Goal: Transaction & Acquisition: Purchase product/service

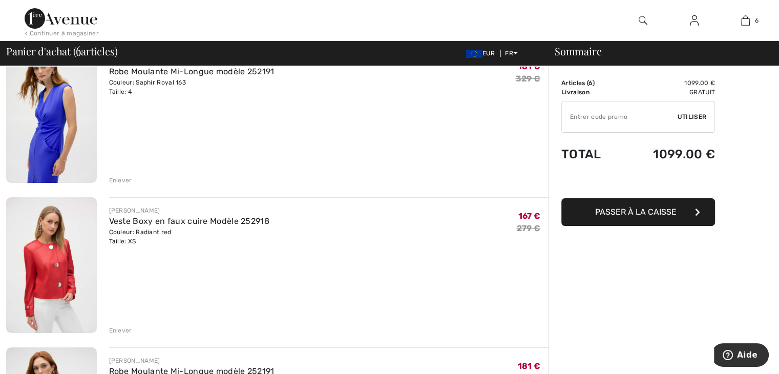
click at [113, 328] on div "Enlever" at bounding box center [120, 330] width 23 height 9
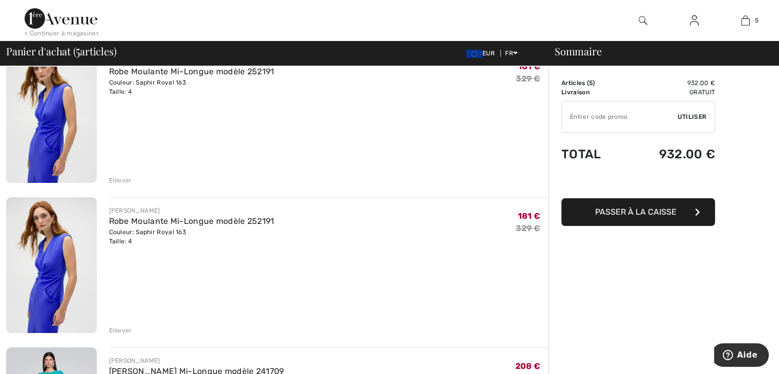
click at [118, 331] on div "Enlever" at bounding box center [120, 330] width 23 height 9
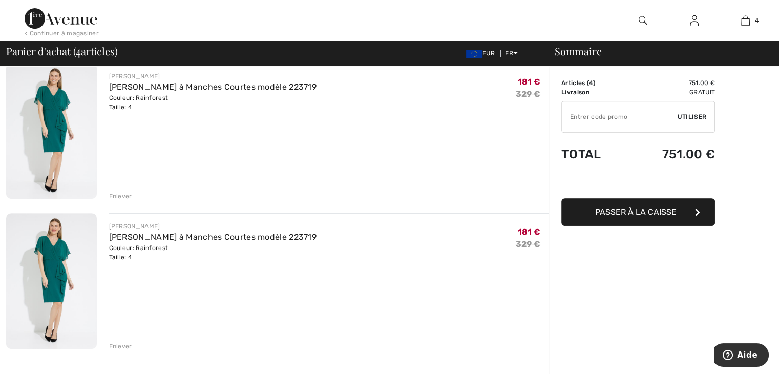
scroll to position [410, 0]
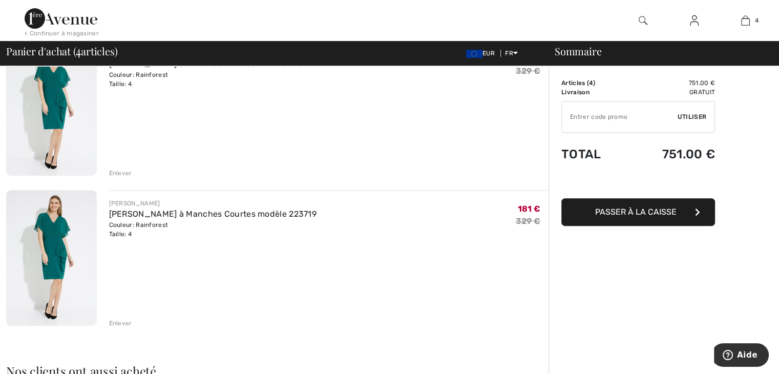
click at [112, 325] on div "Enlever" at bounding box center [120, 323] width 23 height 9
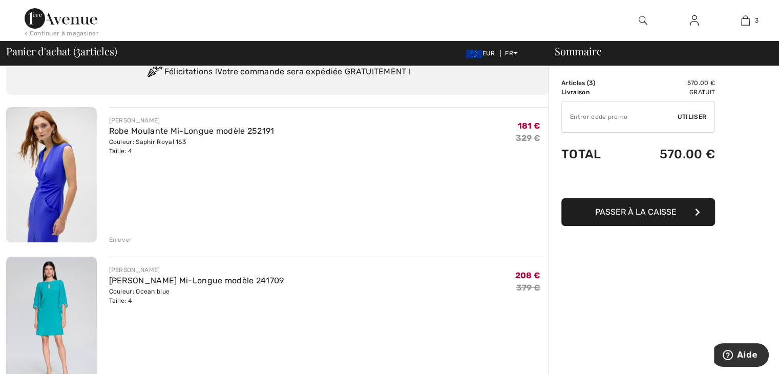
scroll to position [0, 0]
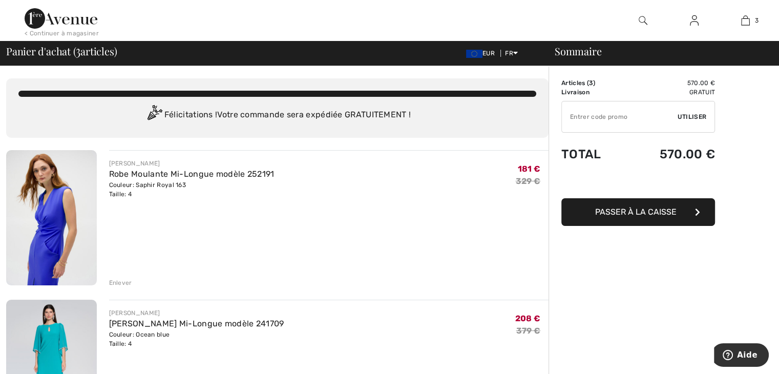
click at [18, 219] on img at bounding box center [51, 217] width 91 height 135
click at [35, 216] on img at bounding box center [51, 217] width 91 height 135
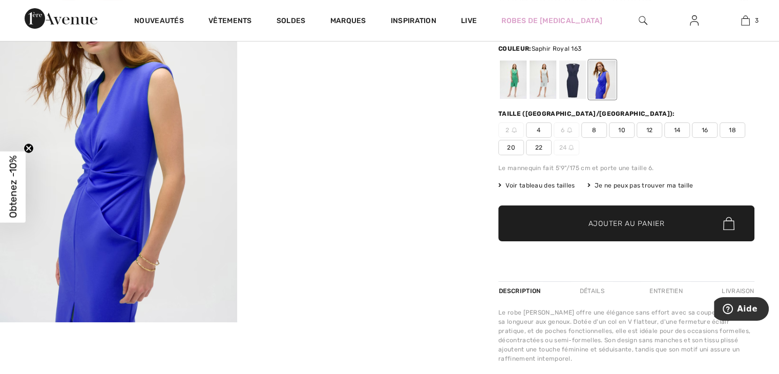
scroll to position [51, 0]
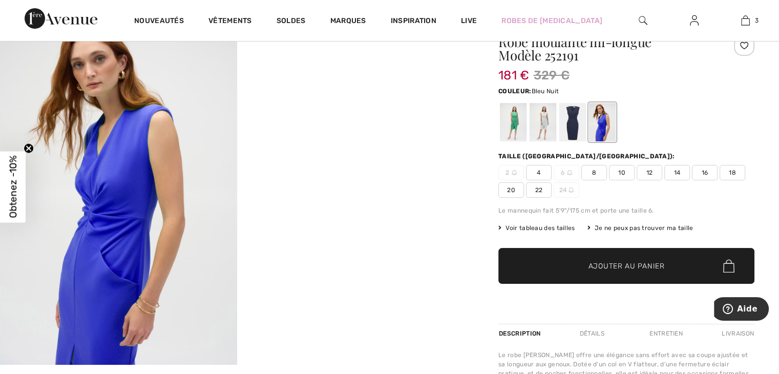
click at [574, 128] on div at bounding box center [573, 122] width 27 height 38
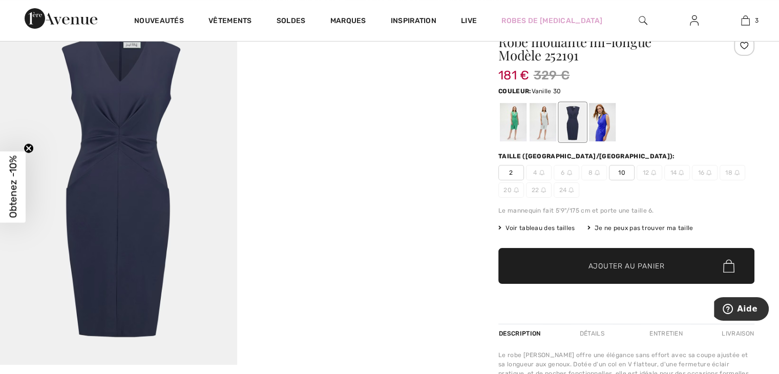
click at [543, 125] on div at bounding box center [543, 122] width 27 height 38
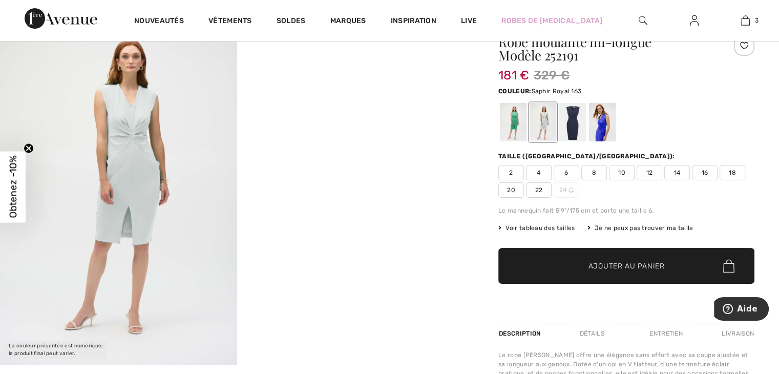
click at [596, 135] on div at bounding box center [602, 122] width 27 height 38
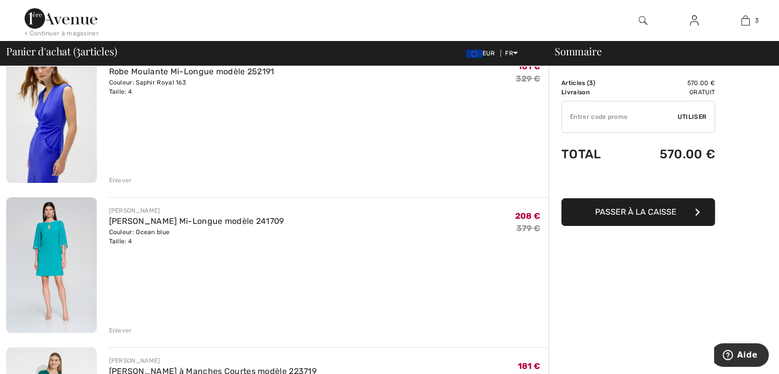
click at [56, 241] on img at bounding box center [51, 265] width 91 height 136
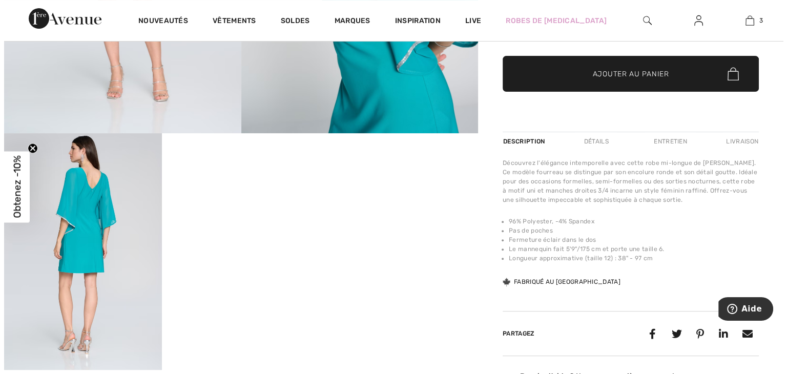
scroll to position [307, 0]
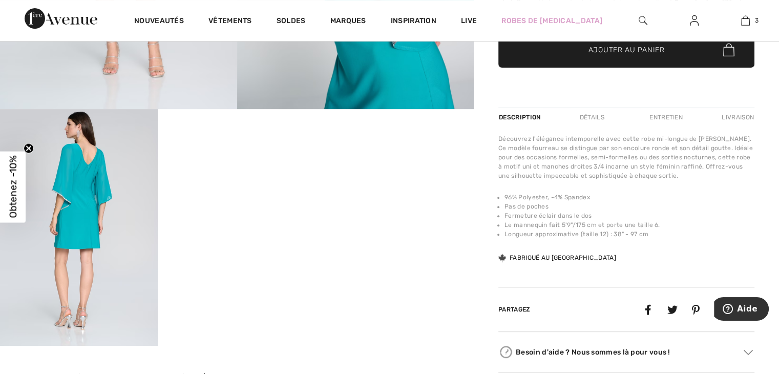
click at [95, 198] on img at bounding box center [79, 227] width 158 height 237
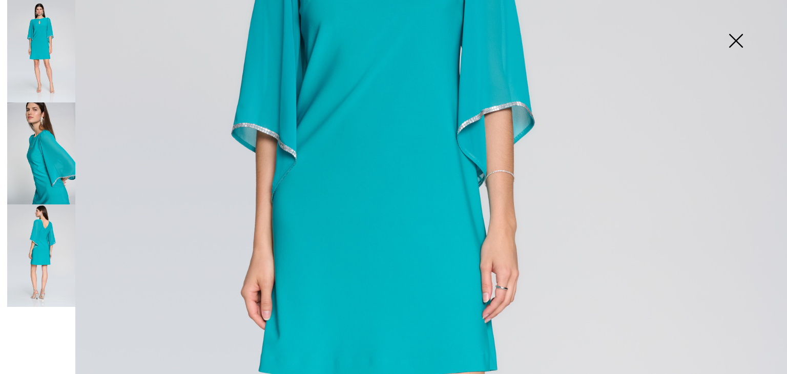
click at [40, 252] on img at bounding box center [41, 255] width 68 height 102
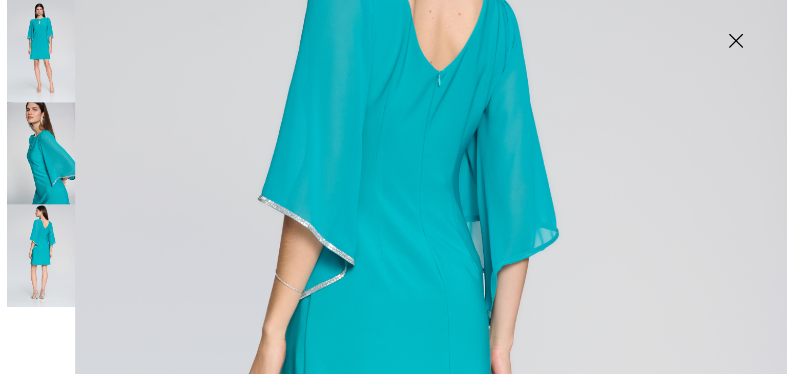
scroll to position [205, 0]
click at [39, 43] on img at bounding box center [41, 51] width 68 height 102
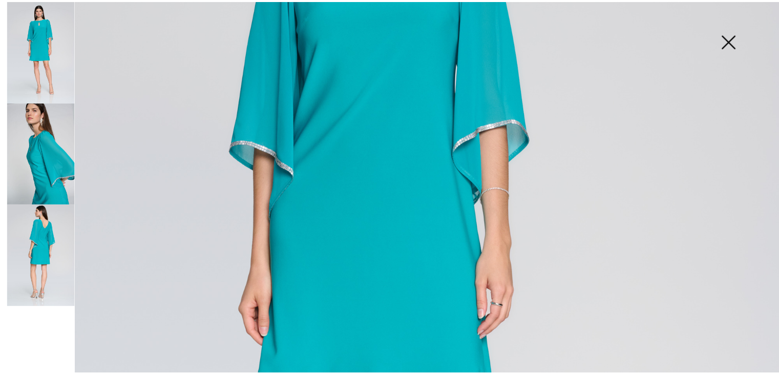
scroll to position [307, 0]
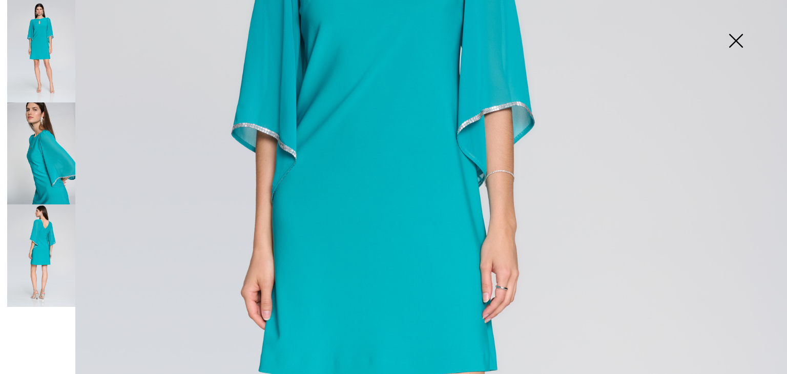
click at [64, 248] on img at bounding box center [41, 255] width 68 height 102
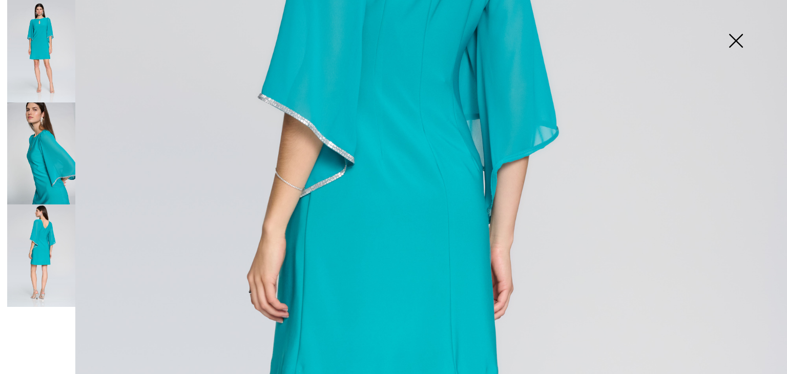
click at [728, 45] on img at bounding box center [735, 41] width 51 height 53
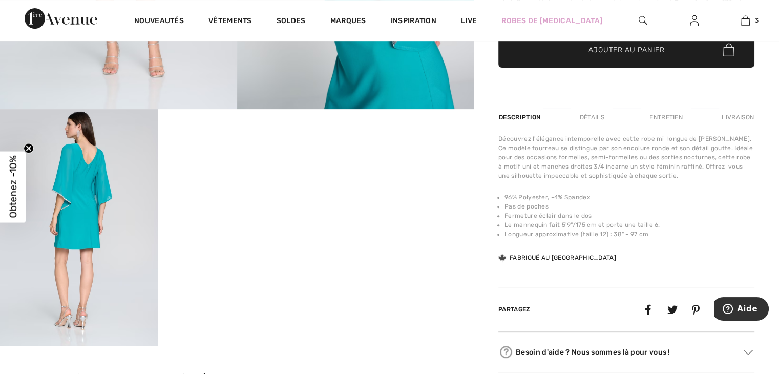
click at [240, 188] on video "Your browser does not support the video tag." at bounding box center [237, 148] width 158 height 79
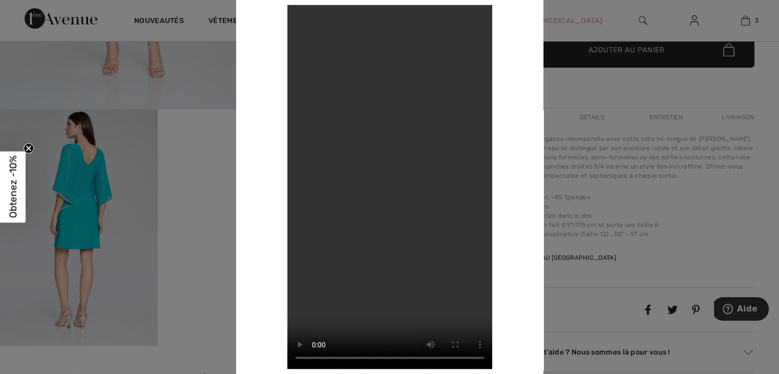
click at [576, 23] on div at bounding box center [389, 187] width 779 height 374
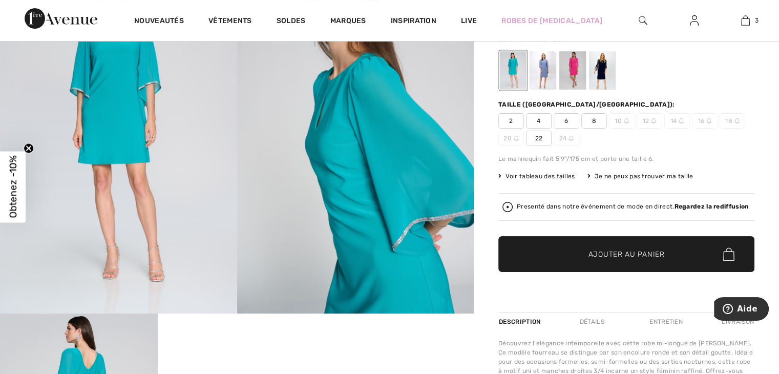
scroll to position [102, 0]
click at [584, 74] on div at bounding box center [573, 71] width 27 height 38
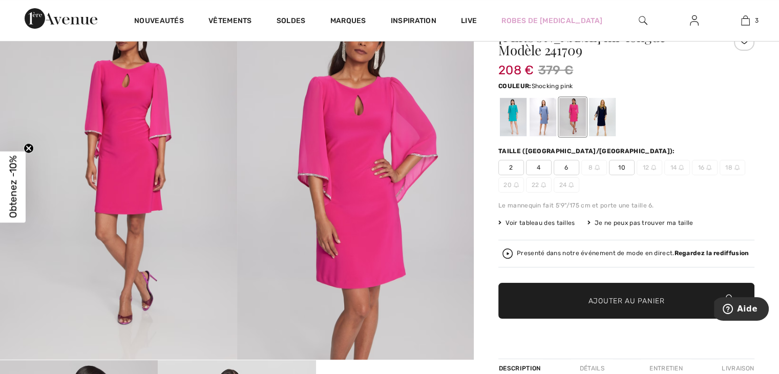
scroll to position [0, 0]
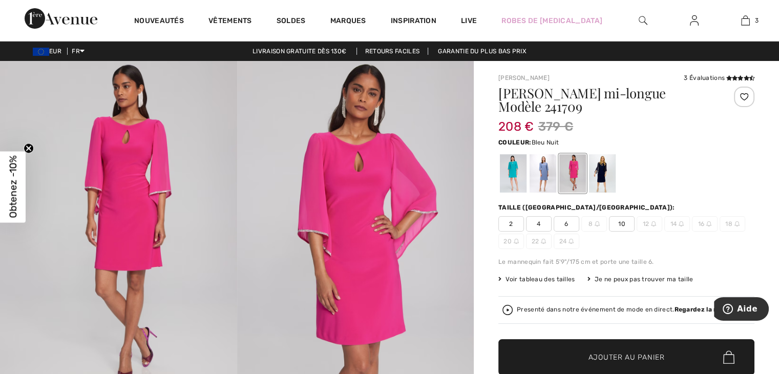
click at [607, 175] on div at bounding box center [602, 173] width 27 height 38
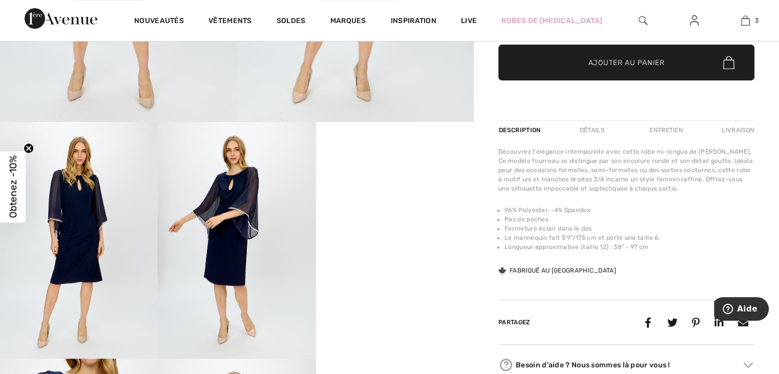
scroll to position [307, 0]
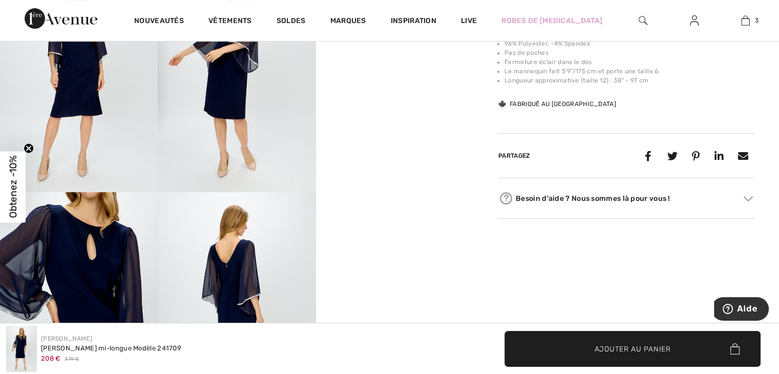
click at [149, 224] on img at bounding box center [79, 310] width 158 height 237
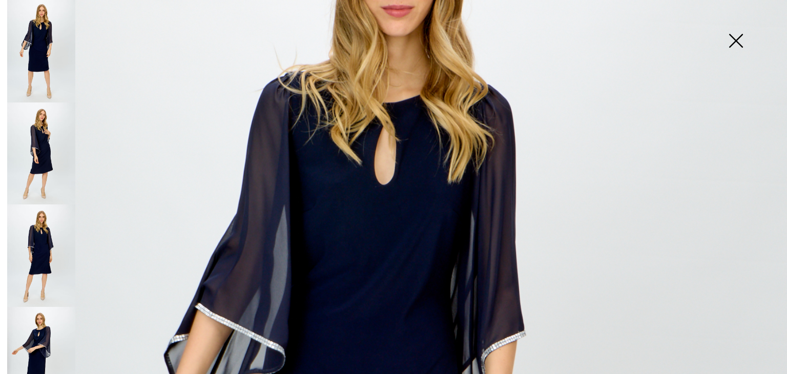
scroll to position [154, 0]
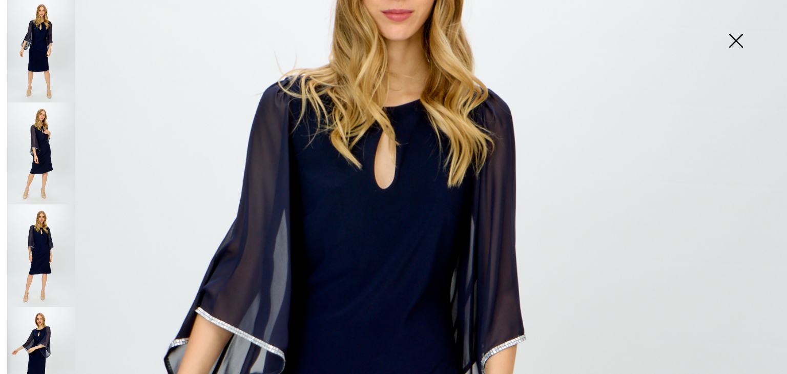
click at [40, 153] on img at bounding box center [41, 153] width 68 height 102
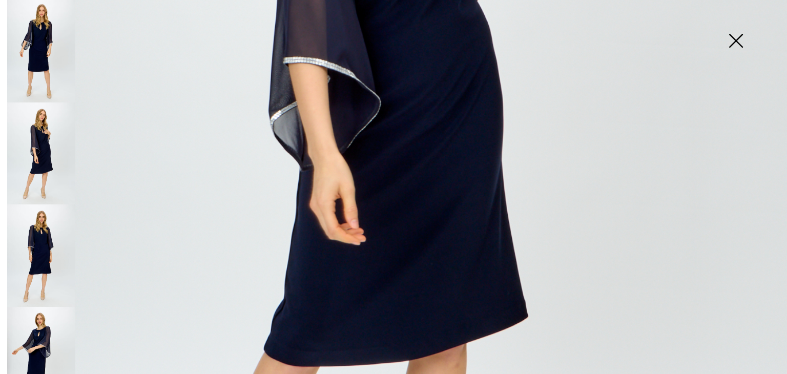
scroll to position [461, 0]
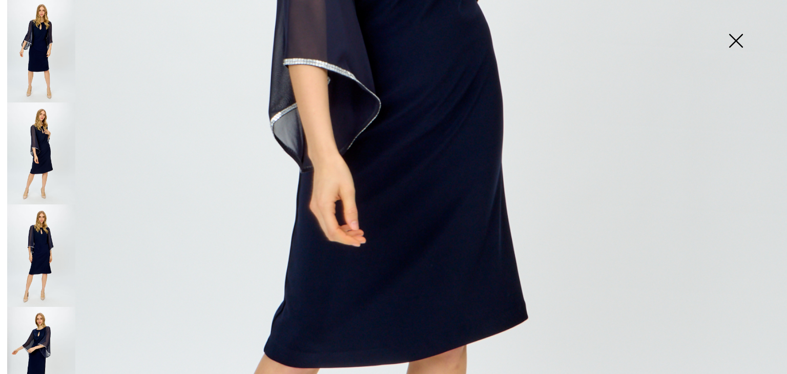
click at [742, 40] on img at bounding box center [735, 41] width 51 height 53
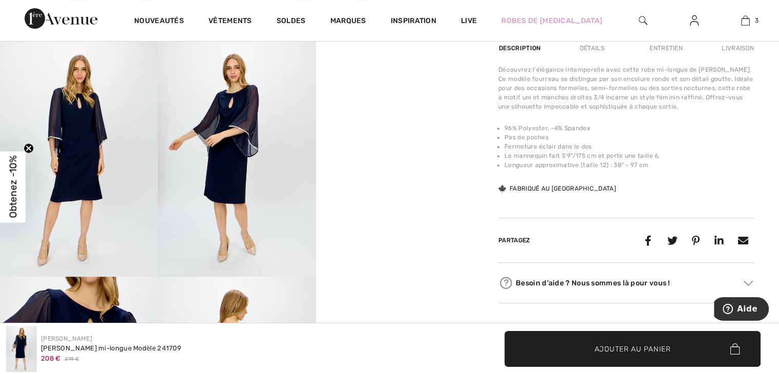
scroll to position [359, 0]
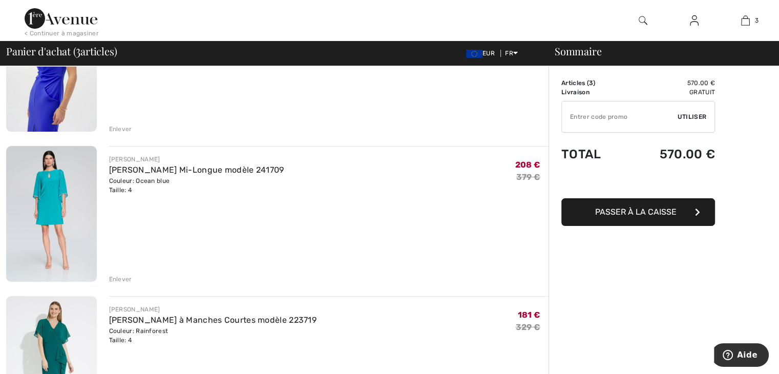
click at [125, 281] on div "Enlever" at bounding box center [120, 279] width 23 height 9
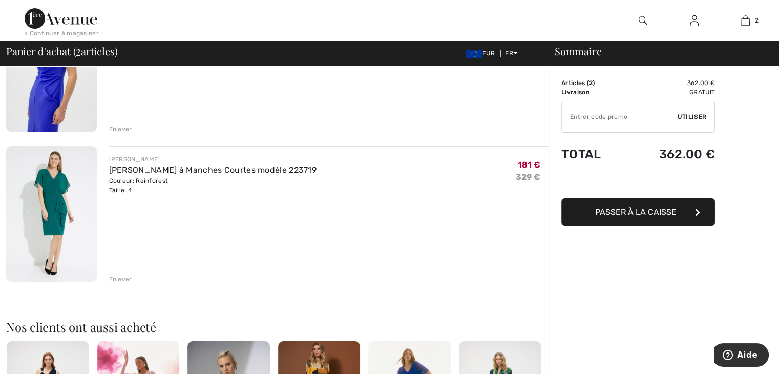
click at [48, 205] on img at bounding box center [51, 214] width 91 height 136
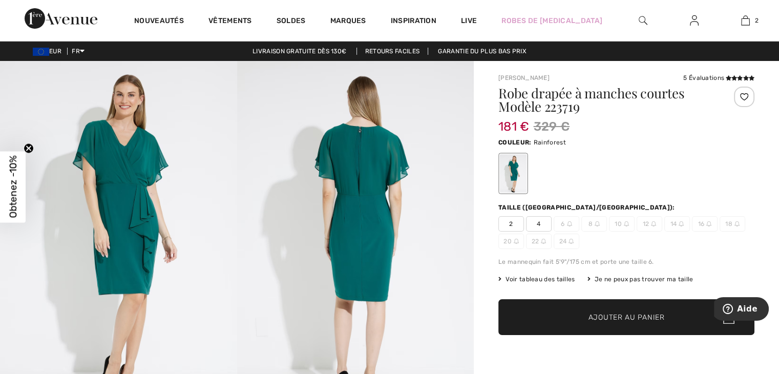
click at [346, 163] on img at bounding box center [355, 239] width 237 height 356
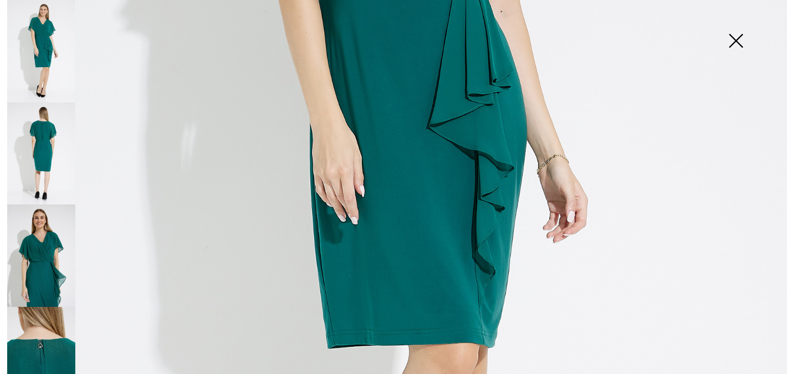
scroll to position [512, 0]
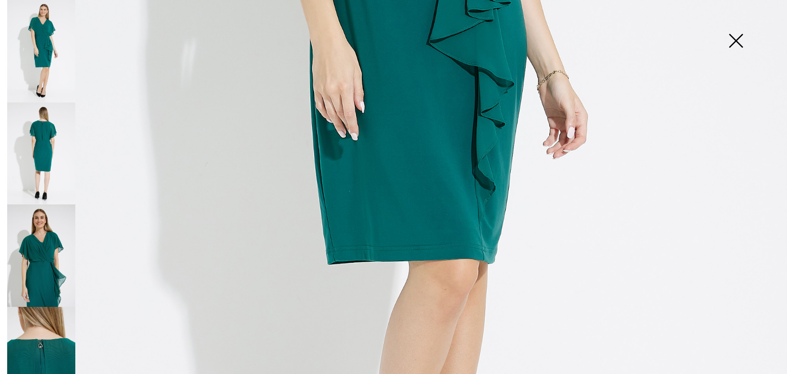
click at [47, 251] on img at bounding box center [41, 255] width 68 height 102
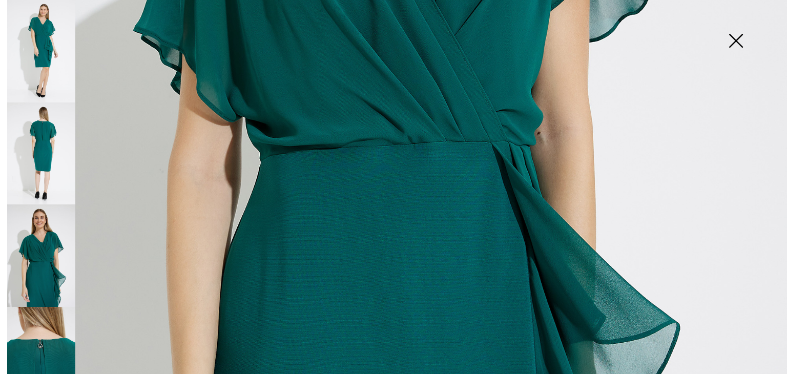
click at [49, 176] on img at bounding box center [41, 153] width 68 height 102
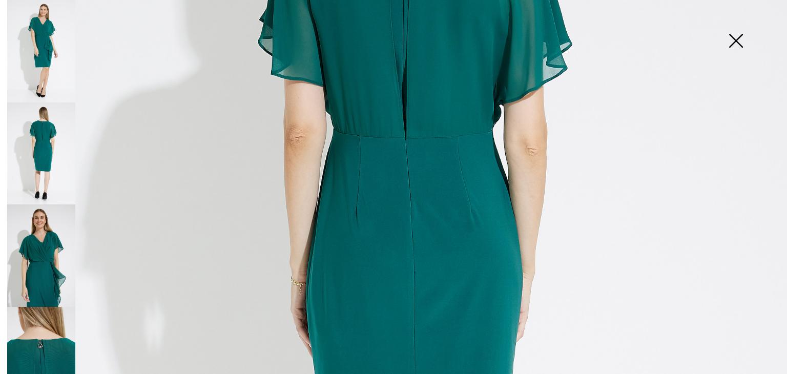
scroll to position [410, 0]
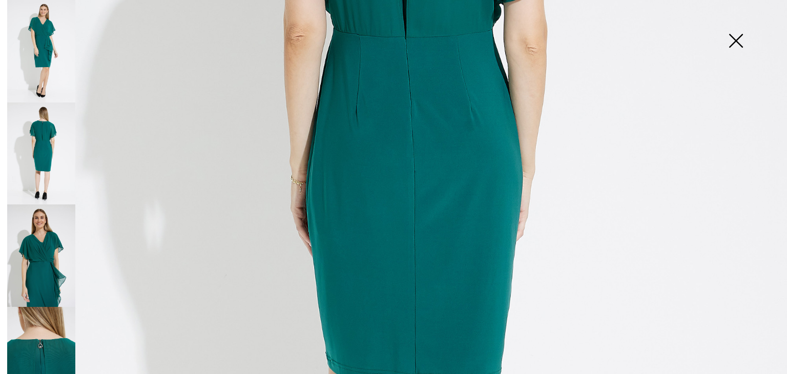
click at [35, 60] on img at bounding box center [41, 51] width 68 height 102
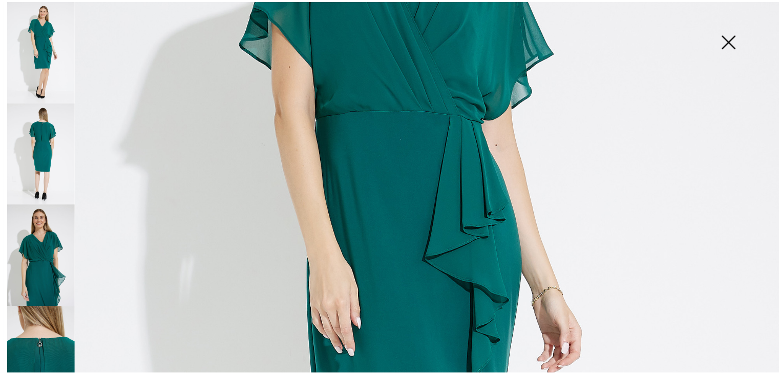
scroll to position [256, 0]
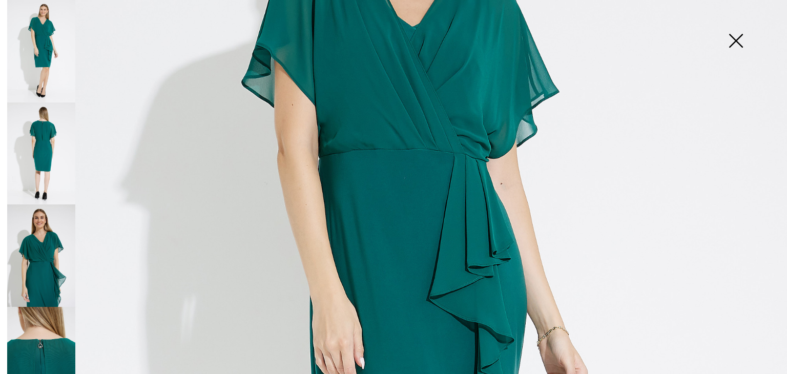
click at [40, 149] on img at bounding box center [41, 153] width 68 height 102
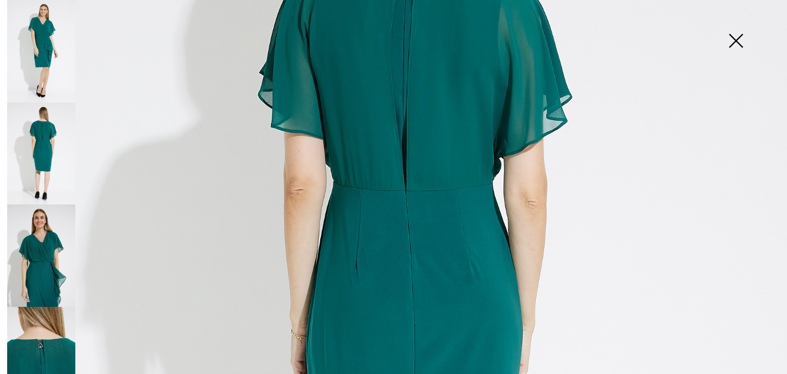
click at [736, 46] on img at bounding box center [735, 41] width 51 height 53
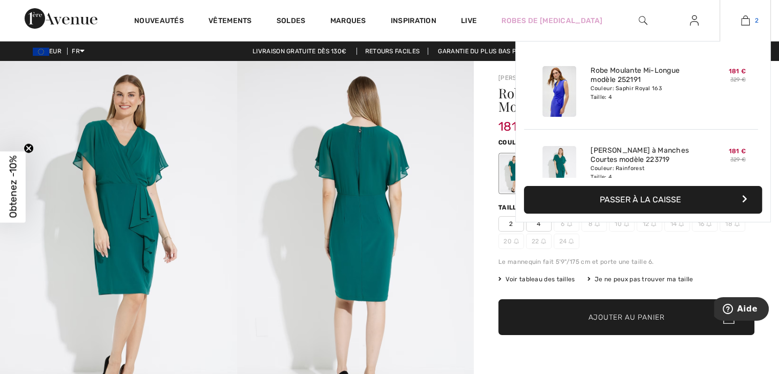
click at [746, 24] on img at bounding box center [745, 20] width 9 height 12
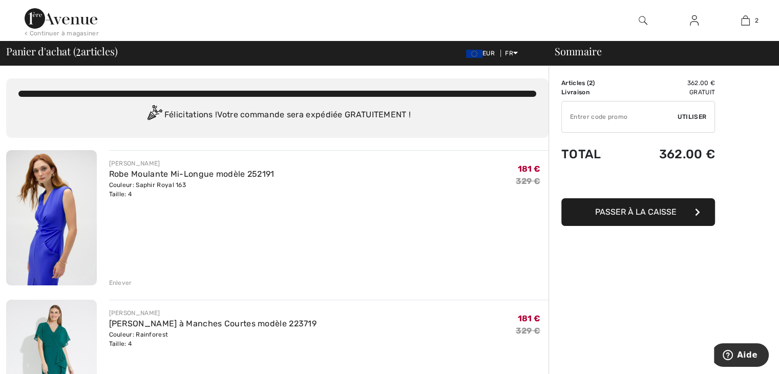
click at [60, 220] on img at bounding box center [51, 217] width 91 height 135
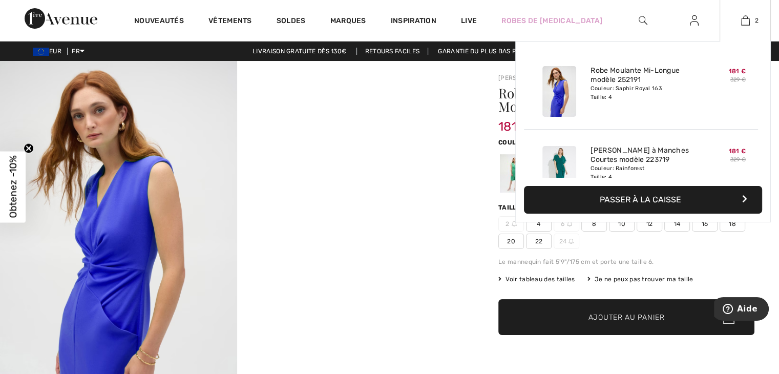
click at [741, 31] on div "2 Ajouté au panier [PERSON_NAME] Robe Moulante Mi-longue Modèle 252191 181 € 32…" at bounding box center [745, 20] width 51 height 41
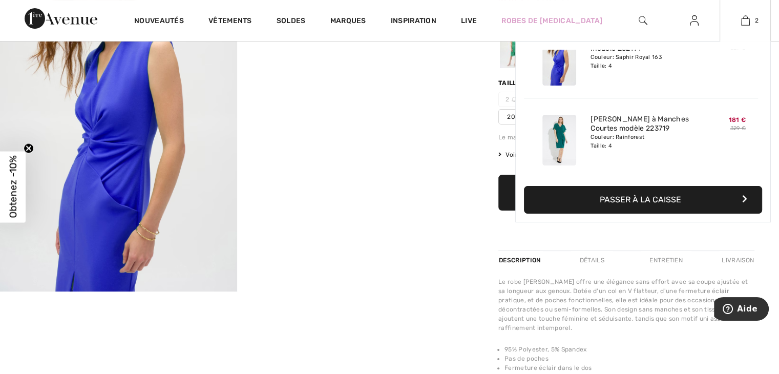
scroll to position [205, 0]
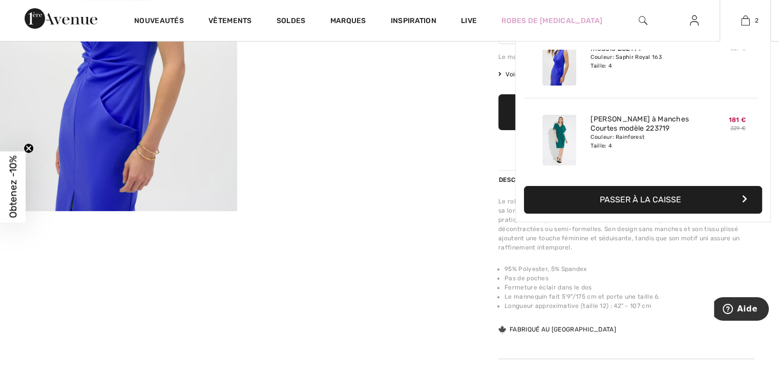
click at [624, 198] on button "Passer à la caisse" at bounding box center [643, 200] width 238 height 28
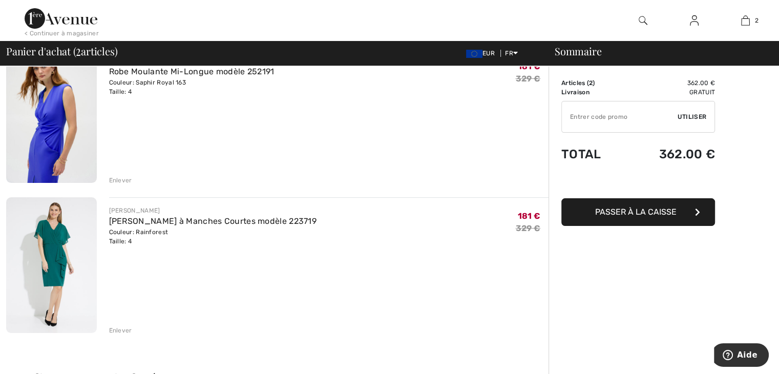
click at [111, 328] on div "Enlever" at bounding box center [120, 330] width 23 height 9
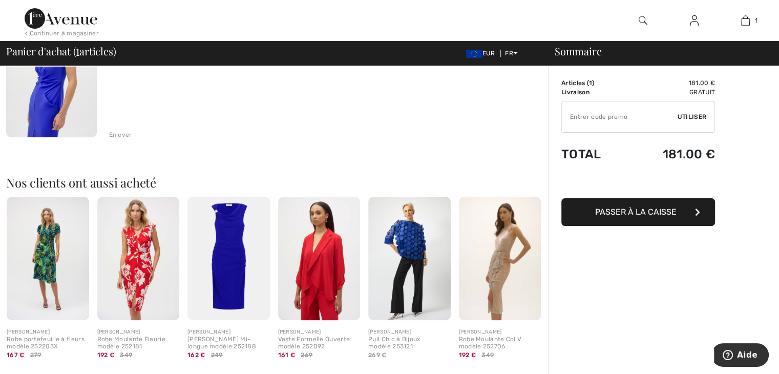
scroll to position [205, 0]
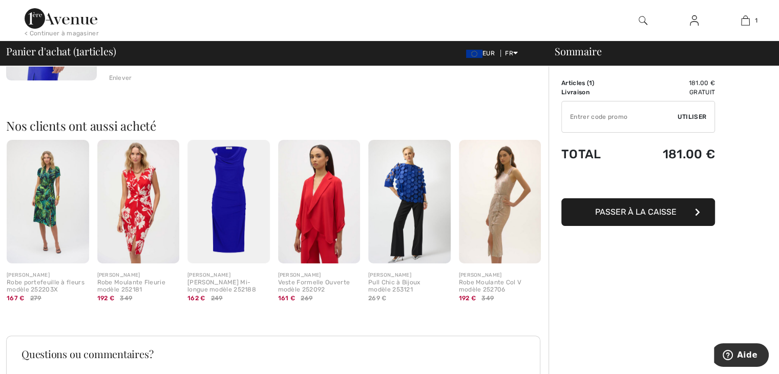
click at [41, 190] on img at bounding box center [48, 201] width 82 height 123
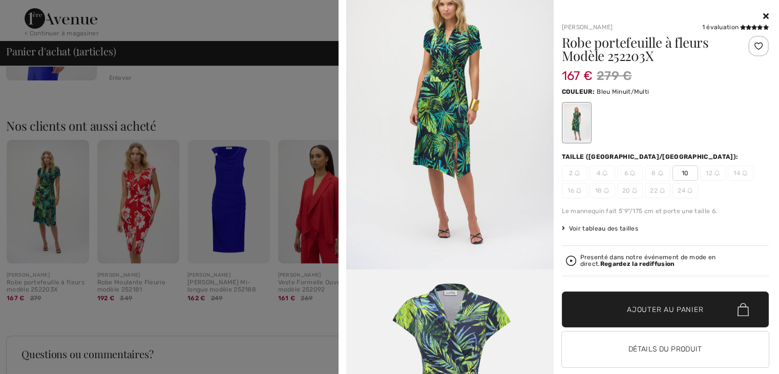
scroll to position [23, 0]
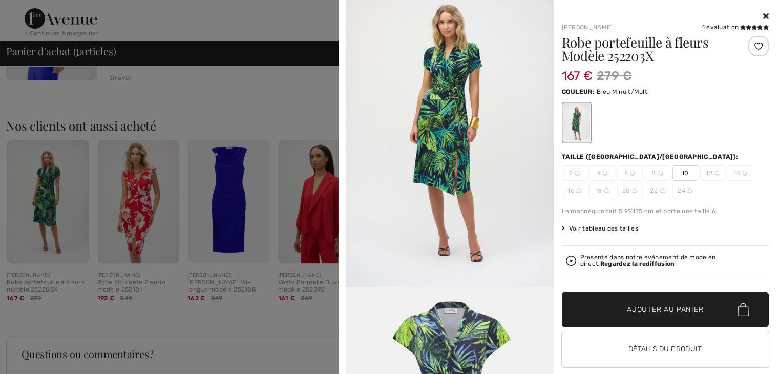
click at [436, 129] on img at bounding box center [450, 132] width 208 height 311
click at [763, 16] on icon at bounding box center [766, 16] width 6 height 8
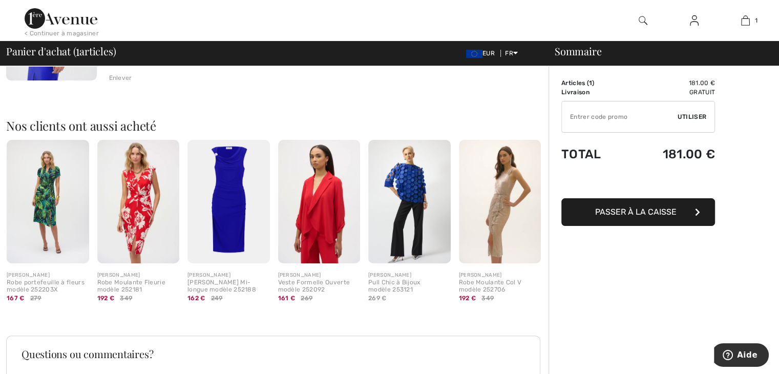
click at [230, 173] on img at bounding box center [229, 201] width 82 height 123
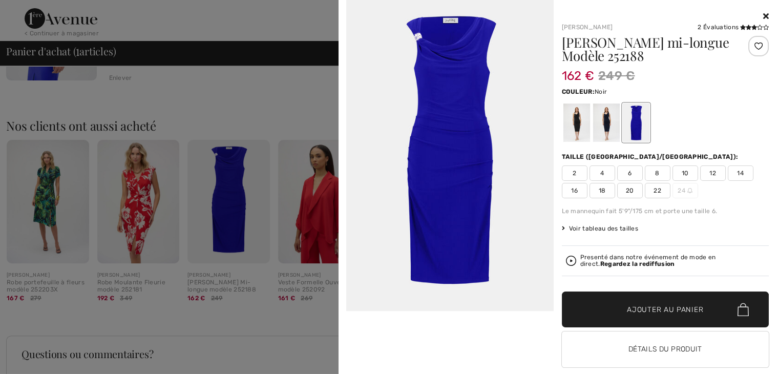
click at [572, 121] on div at bounding box center [576, 123] width 27 height 38
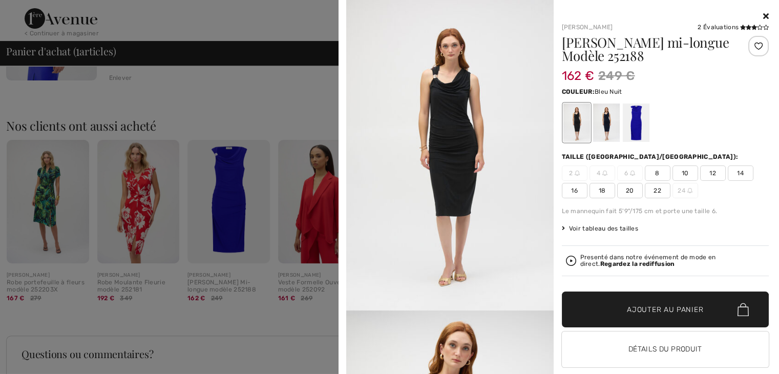
click at [601, 120] on div at bounding box center [606, 123] width 27 height 38
click at [631, 113] on div at bounding box center [636, 123] width 27 height 38
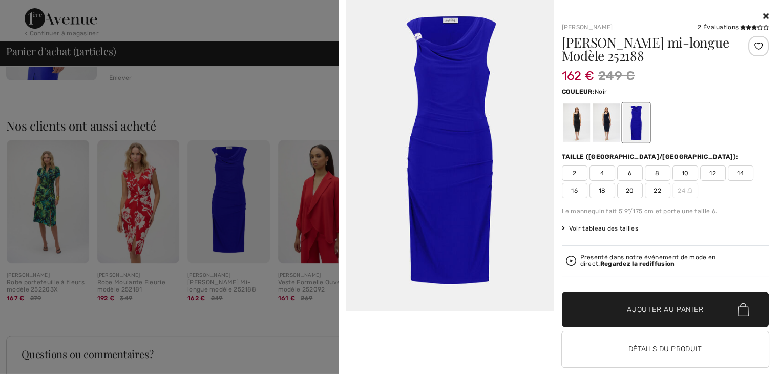
click at [575, 121] on div at bounding box center [576, 123] width 27 height 38
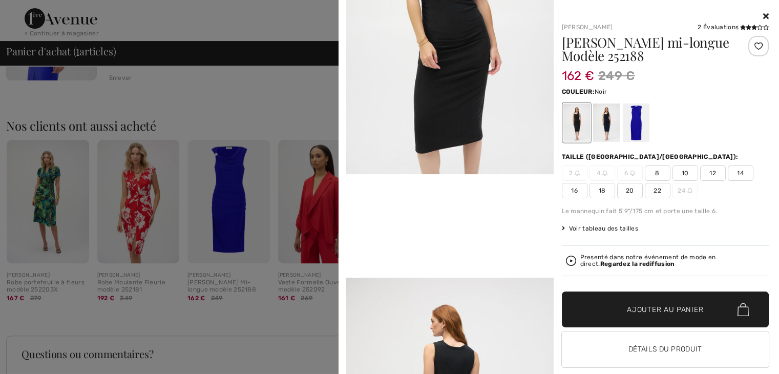
scroll to position [564, 0]
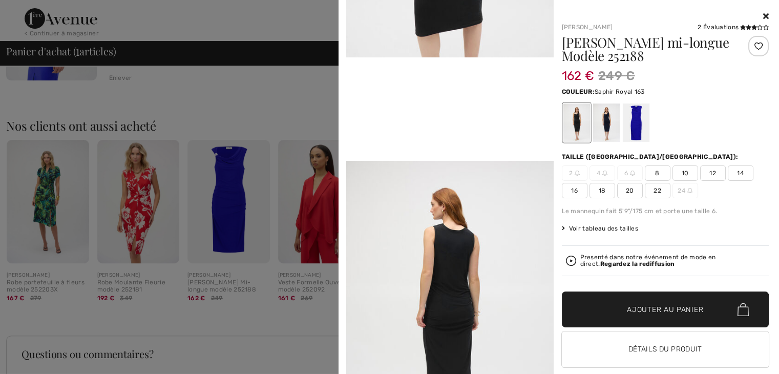
click at [635, 126] on div at bounding box center [636, 123] width 27 height 38
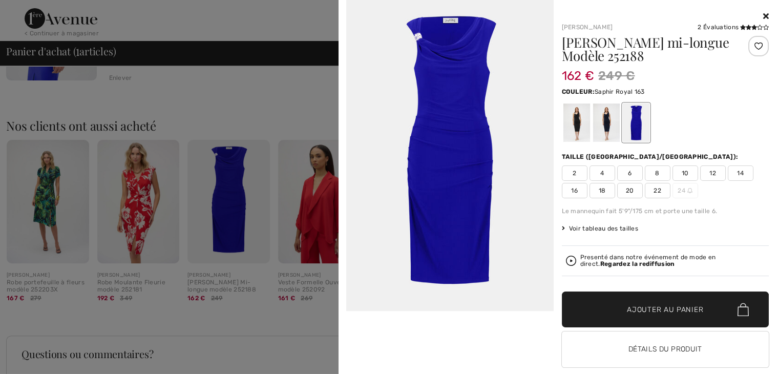
click at [758, 21] on div at bounding box center [666, 16] width 208 height 12
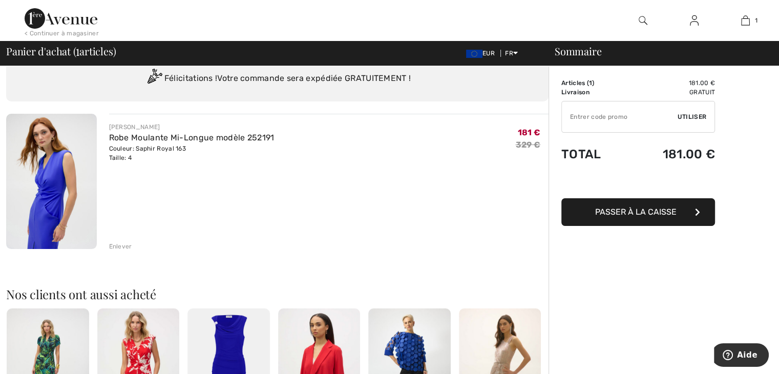
scroll to position [0, 0]
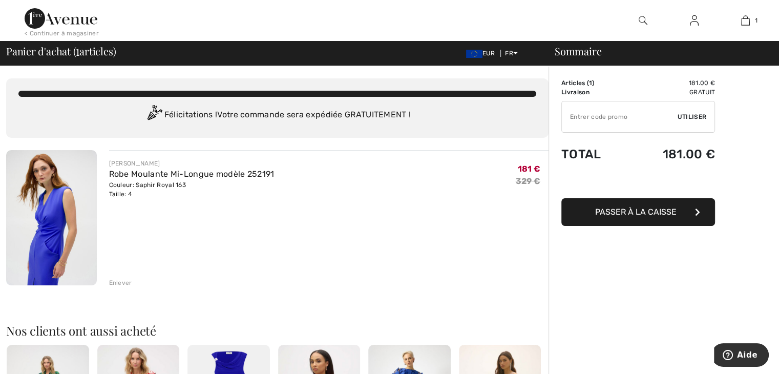
click at [635, 209] on span "Passer à la caisse" at bounding box center [635, 212] width 81 height 10
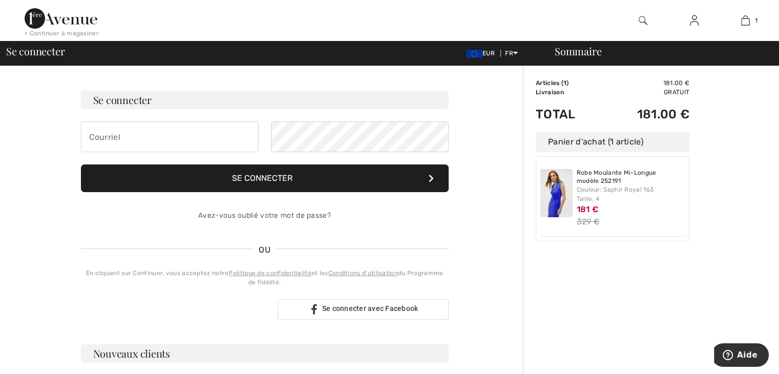
scroll to position [51, 0]
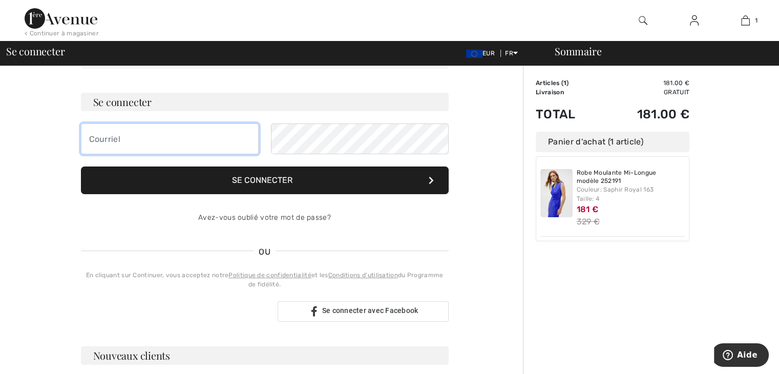
click at [205, 136] on input "email" at bounding box center [170, 138] width 178 height 31
type input "[EMAIL_ADDRESS][DOMAIN_NAME]"
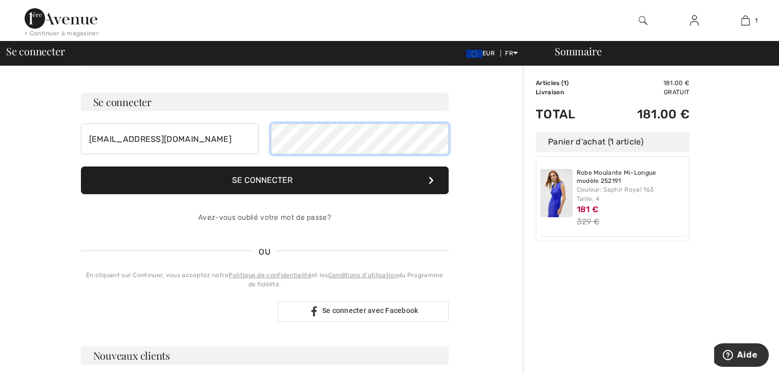
click at [81, 167] on button "Se connecter" at bounding box center [265, 181] width 368 height 28
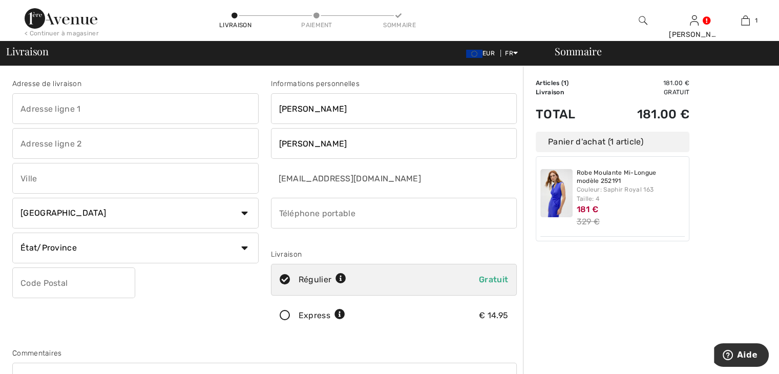
click at [72, 107] on input "text" at bounding box center [135, 108] width 246 height 31
type input "[STREET_ADDRESS]"
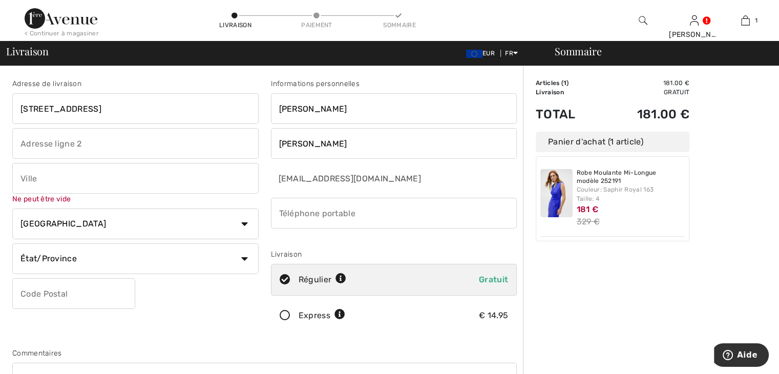
click at [95, 216] on select "Pays [GEOGRAPHIC_DATA] [GEOGRAPHIC_DATA] [GEOGRAPHIC_DATA] [GEOGRAPHIC_DATA] [G…" at bounding box center [135, 224] width 246 height 31
select select "FR"
click at [12, 209] on select "Pays Canada États-Unis Afghanistan Afrique du Sud Aland Albanie Algérie Allemag…" at bounding box center [135, 224] width 246 height 31
click at [48, 187] on input "text" at bounding box center [135, 178] width 246 height 31
type input "TAVAUX"
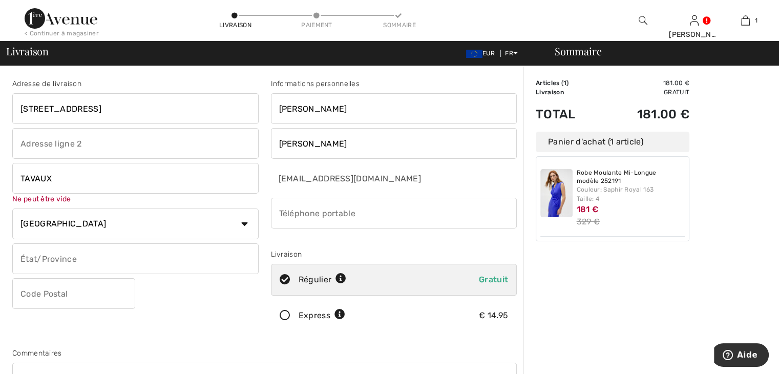
click at [73, 300] on div "Adresse de livraison 9 rue des gros poiriers TAVAUX Ne peut être vide Pays Cana…" at bounding box center [135, 206] width 259 height 257
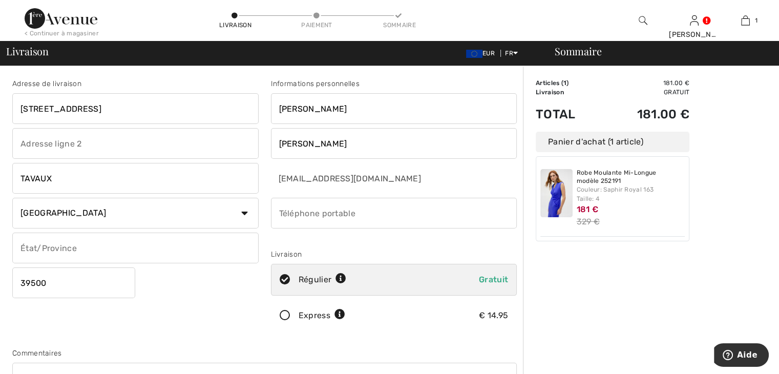
type input "39500"
click at [304, 209] on input "phone" at bounding box center [394, 213] width 246 height 31
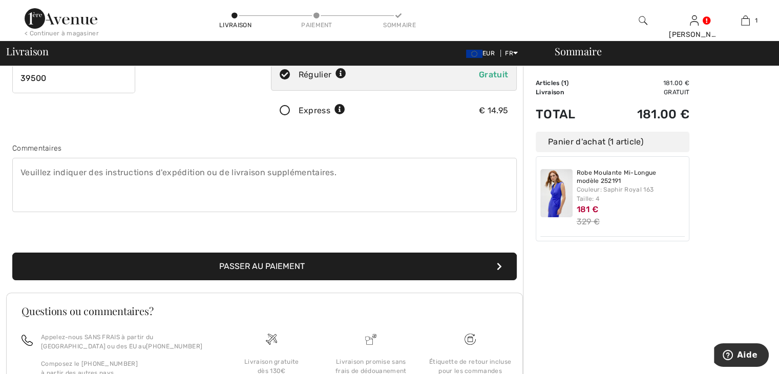
scroll to position [301, 0]
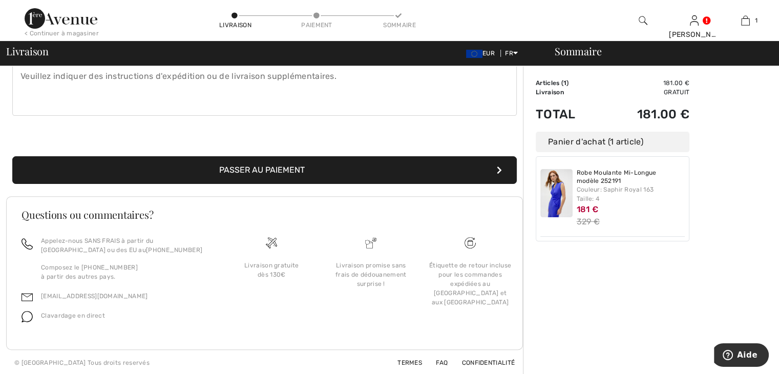
type input "0679174681"
click at [289, 164] on button "Passer au paiement" at bounding box center [264, 170] width 505 height 28
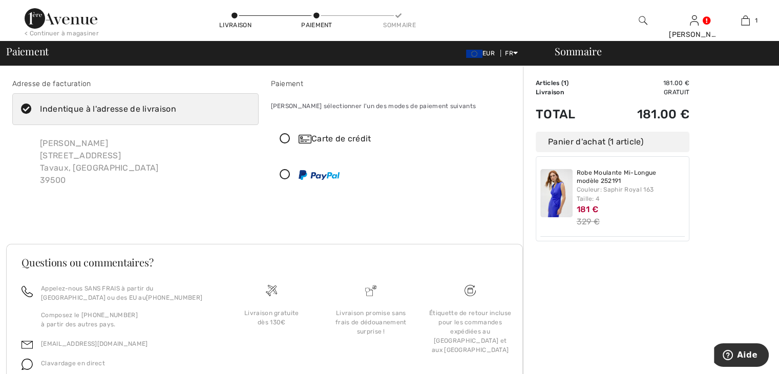
click at [285, 141] on icon at bounding box center [285, 139] width 27 height 11
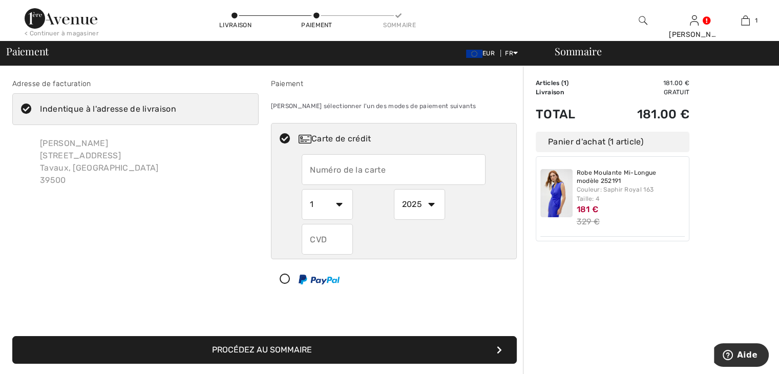
click at [350, 177] on input "text" at bounding box center [394, 169] width 184 height 31
type input "463344059213"
click at [312, 239] on input "text" at bounding box center [327, 239] width 51 height 31
type input "282"
click at [337, 204] on select "1 2 3 4 5 6 7 8 9 10 11 12" at bounding box center [327, 204] width 51 height 31
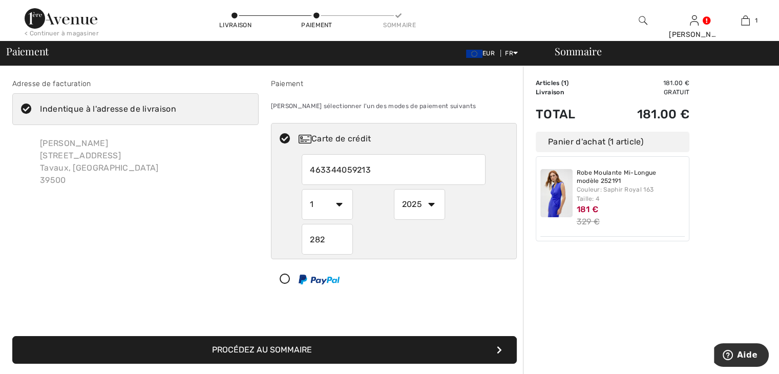
select select "9"
click at [302, 189] on select "1 2 3 4 5 6 7 8 9 10 11 12" at bounding box center [327, 204] width 51 height 31
click at [332, 167] on input "463344059213" at bounding box center [394, 169] width 184 height 31
click at [350, 169] on input "463344059213" at bounding box center [394, 169] width 184 height 31
click at [369, 168] on input "463344059213" at bounding box center [394, 169] width 184 height 31
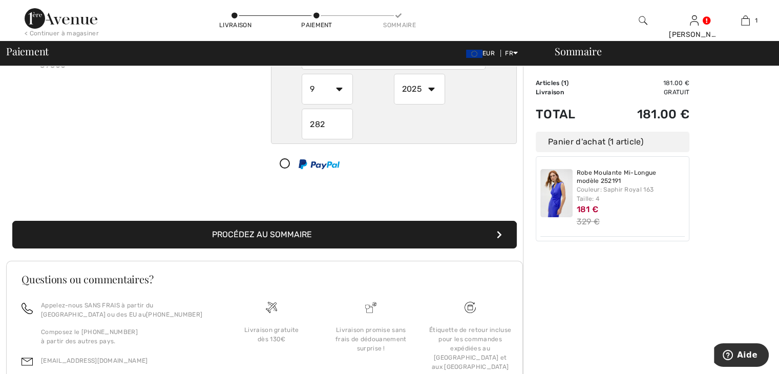
scroll to position [154, 0]
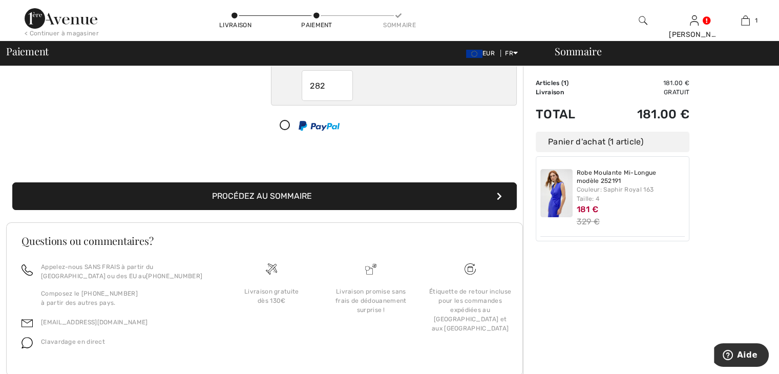
type input "4633440592135003"
click at [293, 203] on button "Procédez au sommaire" at bounding box center [264, 196] width 505 height 28
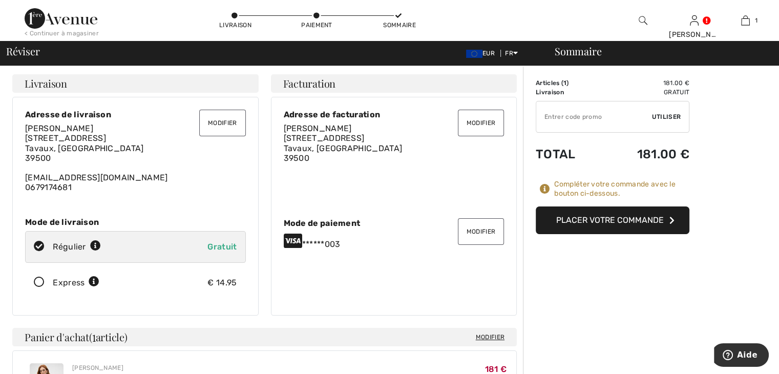
click at [583, 228] on button "Placer votre commande" at bounding box center [613, 220] width 154 height 28
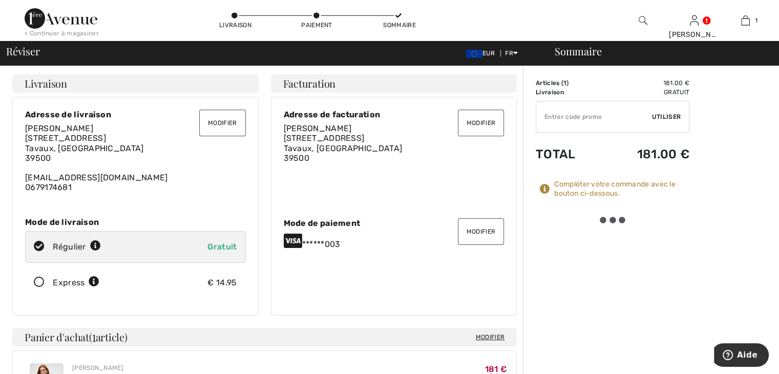
scroll to position [102, 0]
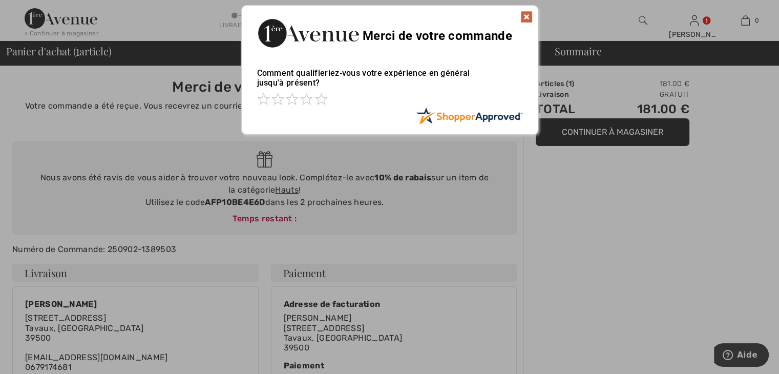
click at [531, 22] on img at bounding box center [527, 17] width 12 height 12
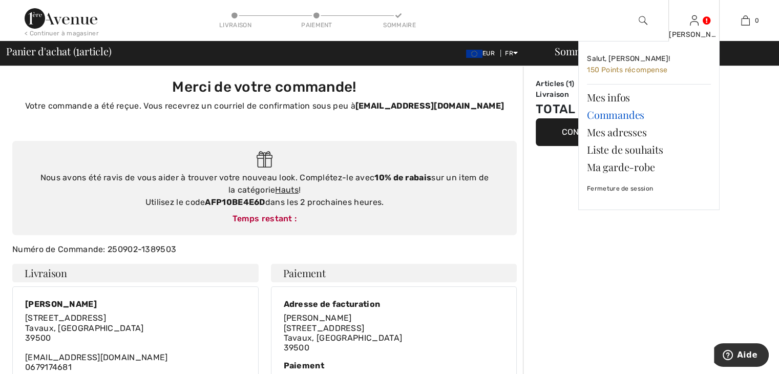
click at [622, 111] on link "Commandes" at bounding box center [649, 114] width 124 height 17
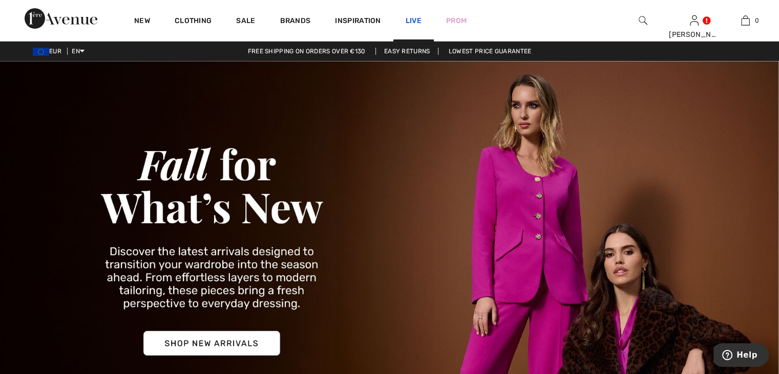
click at [408, 20] on link "Live" at bounding box center [414, 20] width 16 height 11
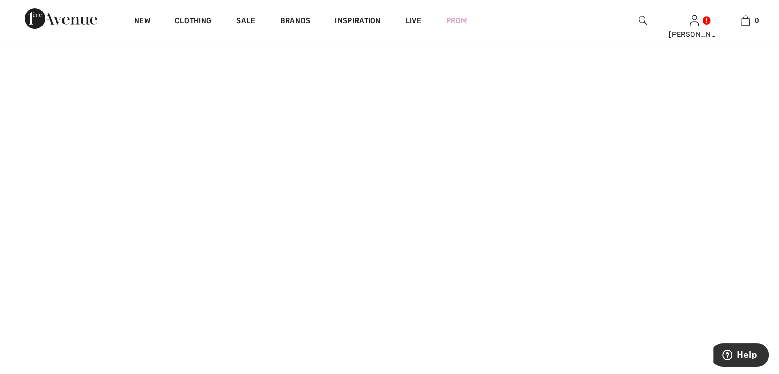
scroll to position [256, 0]
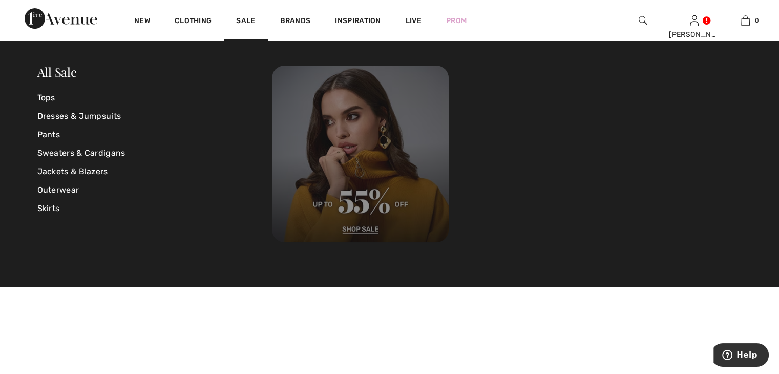
click at [359, 231] on img at bounding box center [360, 154] width 177 height 177
